Goal: Find specific page/section: Find specific page/section

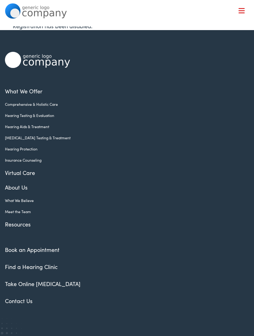
click at [17, 302] on link "Contact Us" at bounding box center [19, 301] width 28 height 8
click at [18, 211] on link "Meet the Team" at bounding box center [122, 212] width 235 height 6
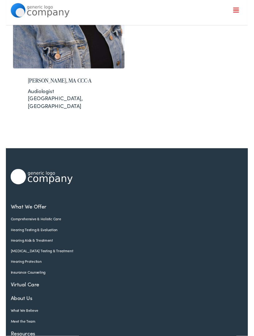
scroll to position [215, 0]
